Goal: Information Seeking & Learning: Compare options

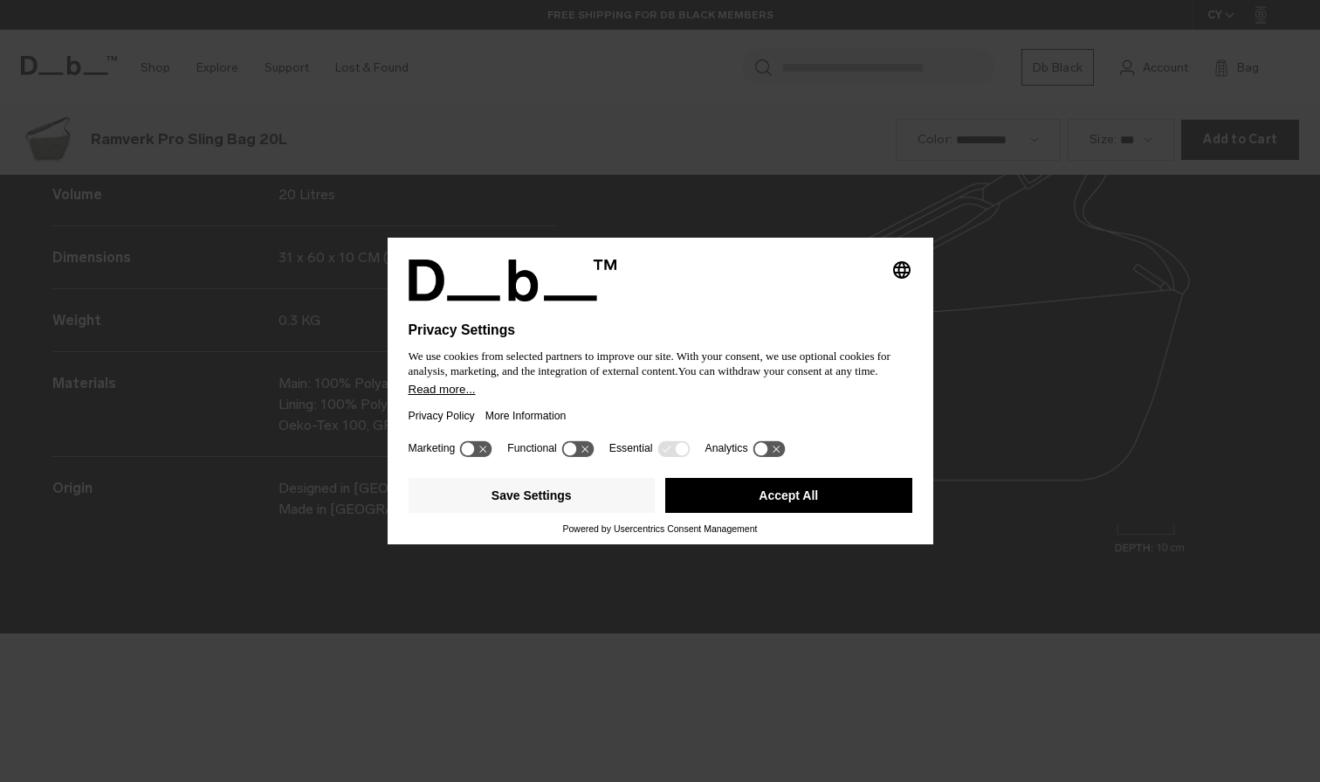
scroll to position [2345, 0]
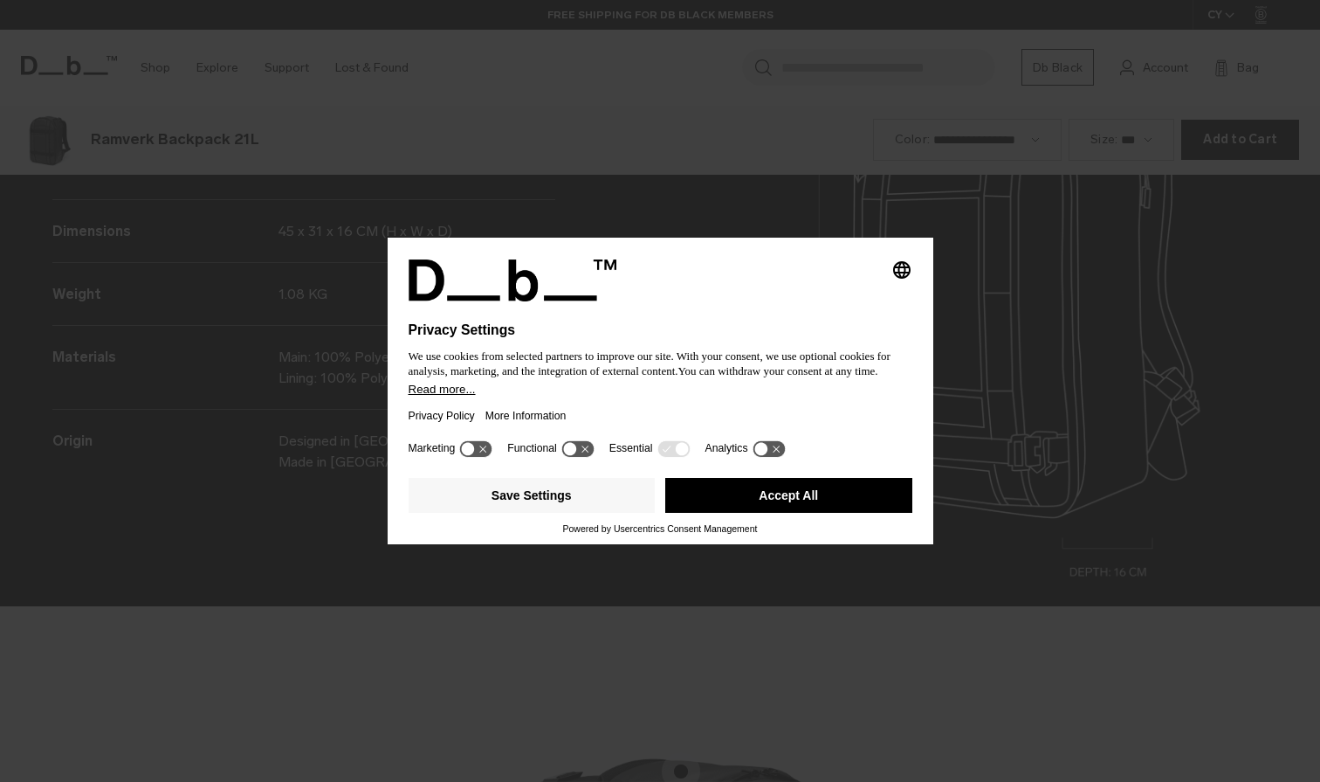
scroll to position [2345, 0]
